Goal: Transaction & Acquisition: Purchase product/service

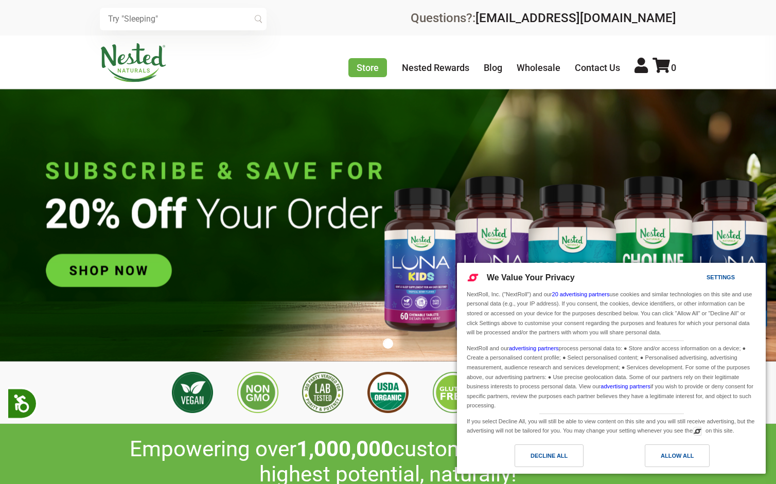
scroll to position [0, 361]
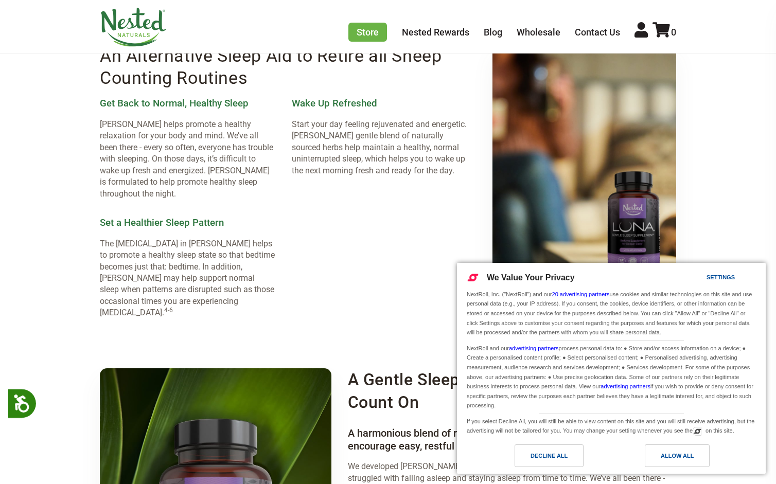
scroll to position [1452, 0]
